Goal: Transaction & Acquisition: Download file/media

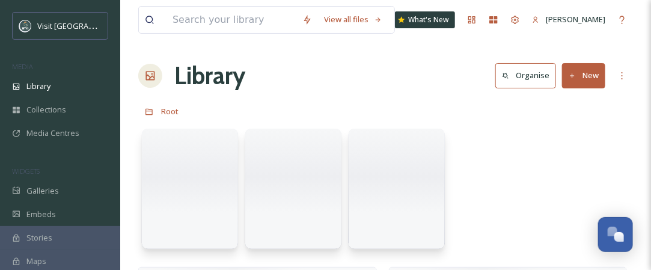
scroll to position [1031, 0]
click at [209, 18] on input at bounding box center [232, 20] width 130 height 26
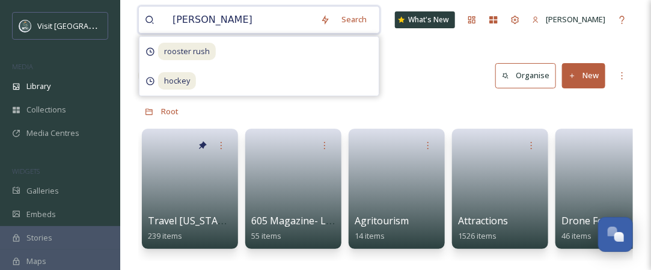
type input "joy ranch"
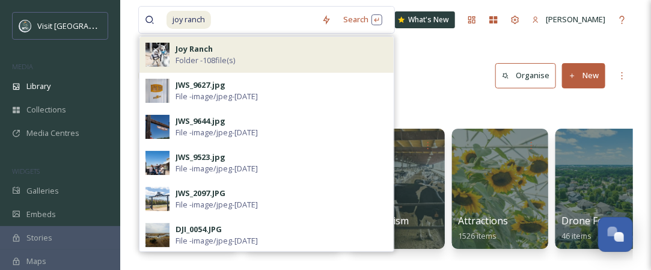
click at [176, 55] on span "Folder - 108 file(s)" at bounding box center [206, 60] width 60 height 11
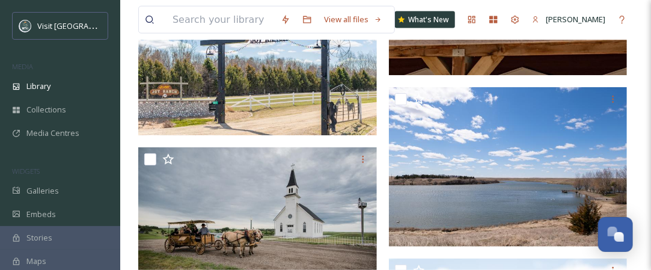
scroll to position [8228, 0]
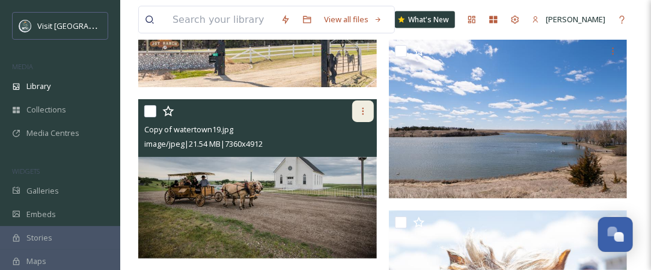
click at [358, 106] on icon at bounding box center [363, 111] width 10 height 10
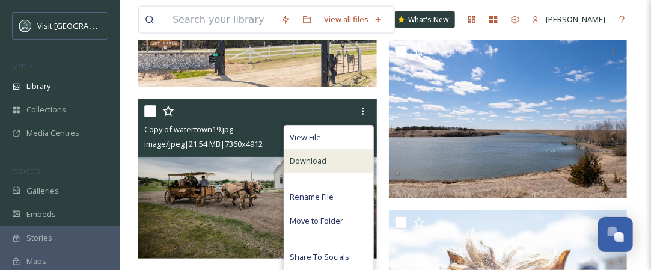
click at [333, 156] on div "Download" at bounding box center [328, 160] width 89 height 23
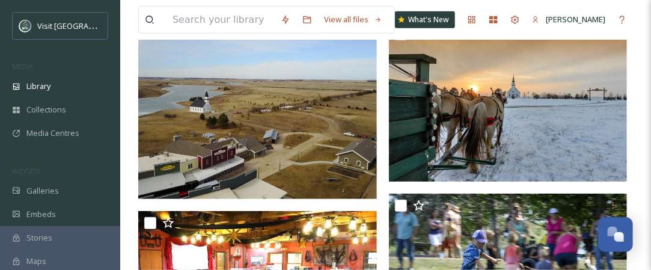
scroll to position [9502, 0]
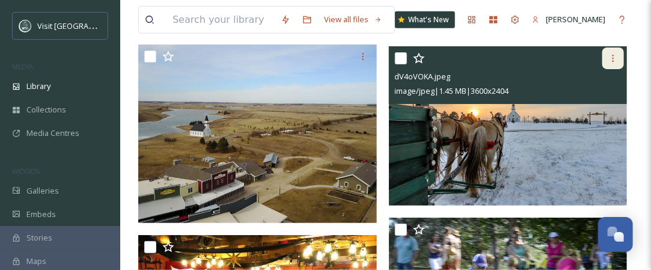
click at [617, 56] on icon at bounding box center [614, 59] width 10 height 10
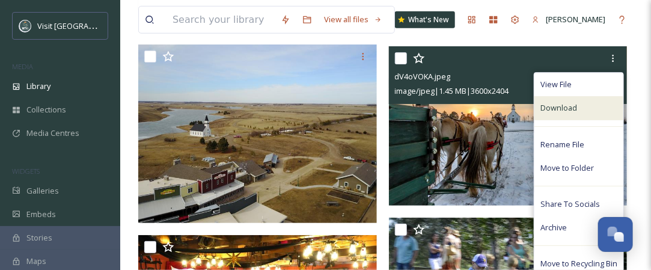
click at [583, 112] on div "Download" at bounding box center [579, 107] width 89 height 23
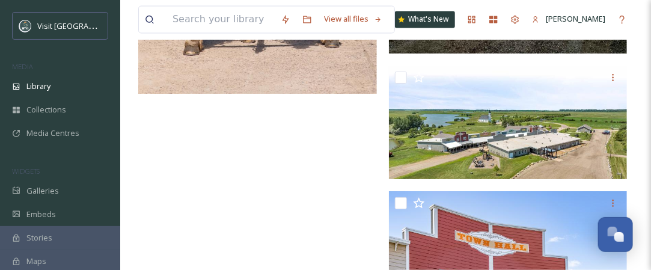
scroll to position [11403, 0]
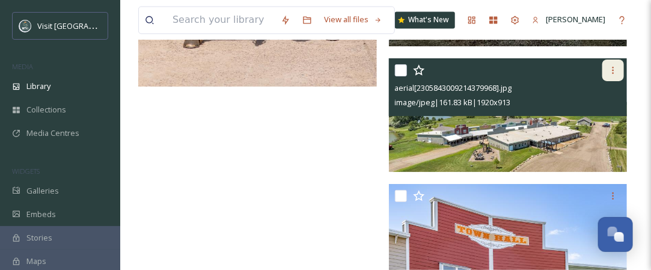
click at [610, 66] on icon at bounding box center [614, 71] width 10 height 10
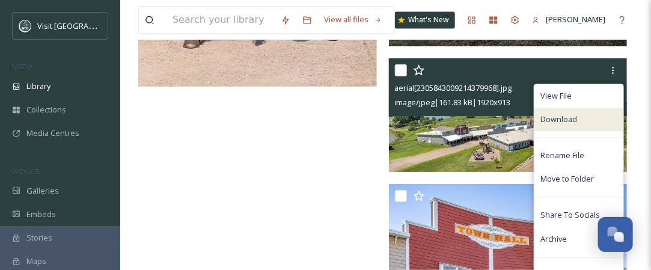
click at [571, 126] on div "Download" at bounding box center [579, 119] width 89 height 23
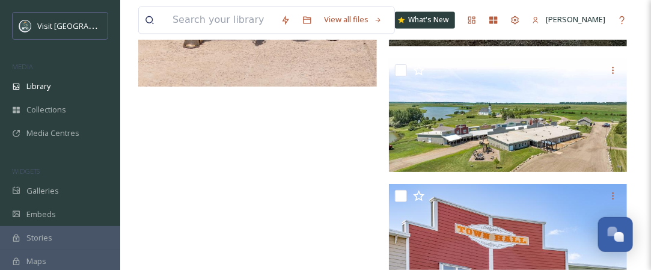
drag, startPoint x: 651, startPoint y: 221, endPoint x: 652, endPoint y: 235, distance: 14.5
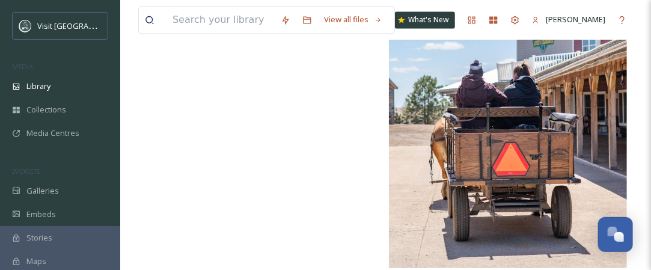
scroll to position [12947, 0]
